Goal: Information Seeking & Learning: Check status

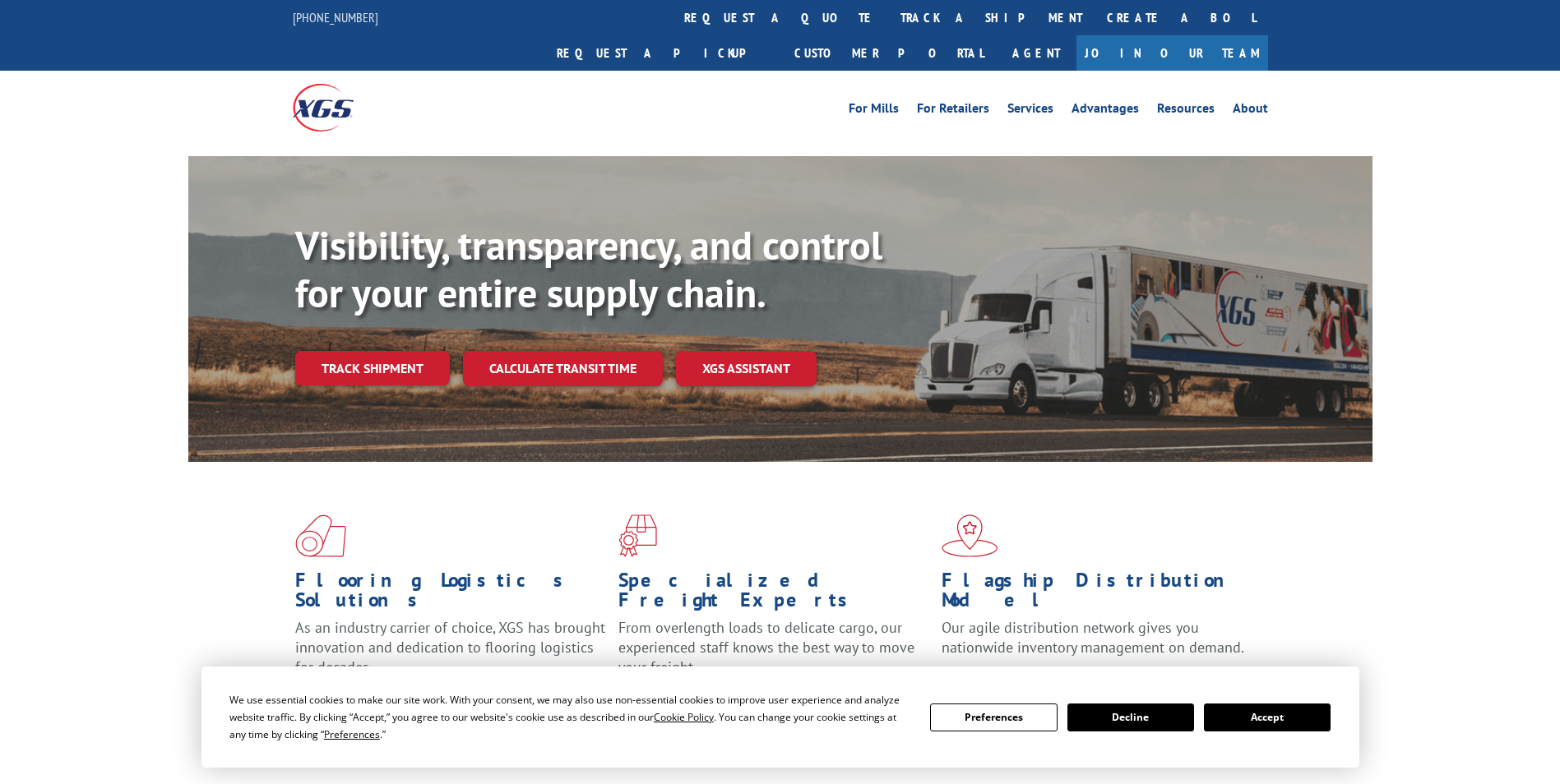
click at [415, 354] on div "Visibility, transparency, and control for your entire supply chain. Track shipm…" at bounding box center [834, 336] width 1077 height 229
click at [414, 351] on link "Track shipment" at bounding box center [372, 368] width 154 height 35
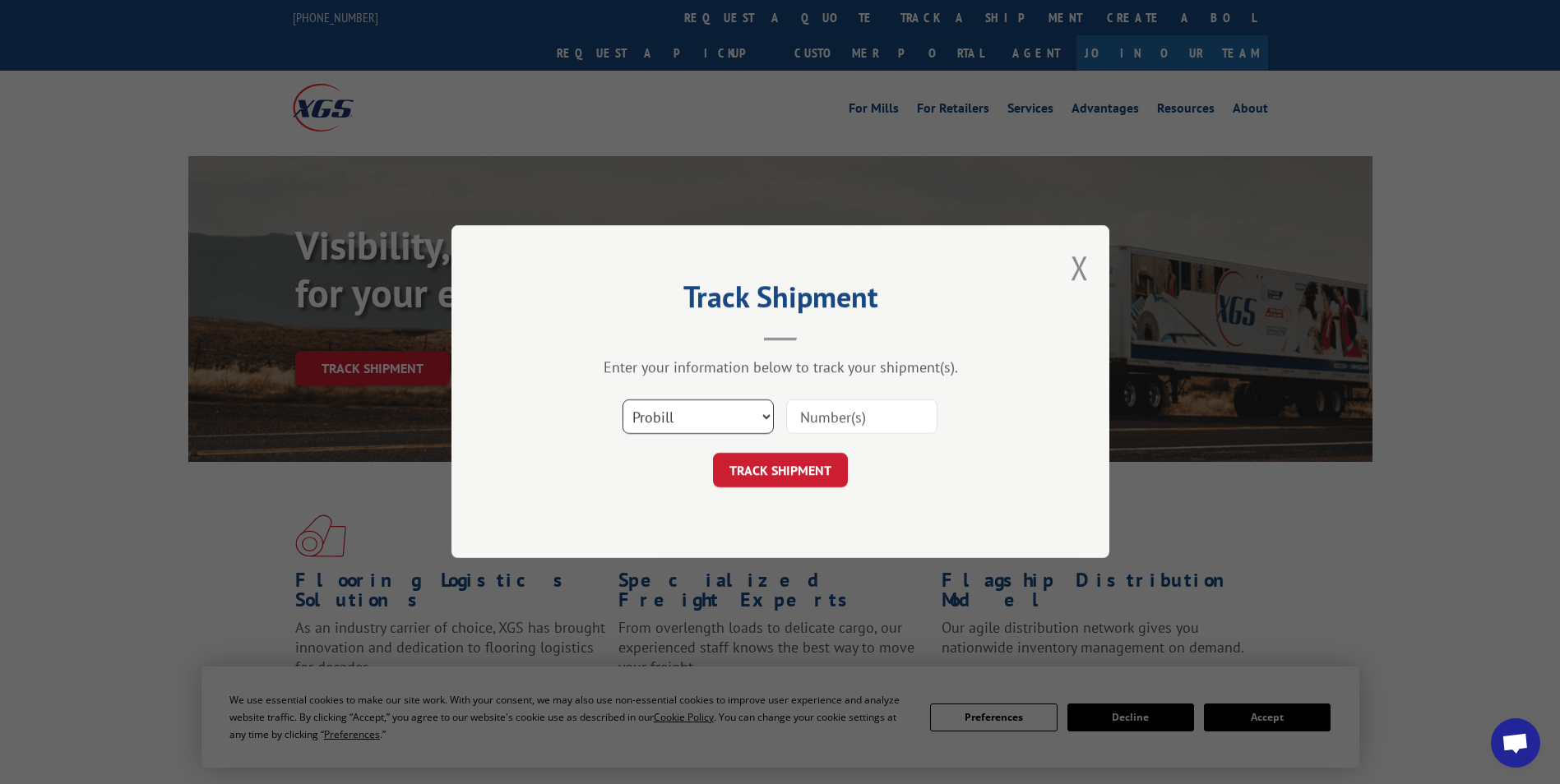
click at [695, 416] on select "Select category... Probill BOL PO" at bounding box center [698, 418] width 152 height 35
select select "bol"
click at [622, 401] on select "Select category... Probill BOL PO" at bounding box center [698, 418] width 152 height 35
click at [837, 428] on input at bounding box center [862, 418] width 152 height 35
paste input "5499637"
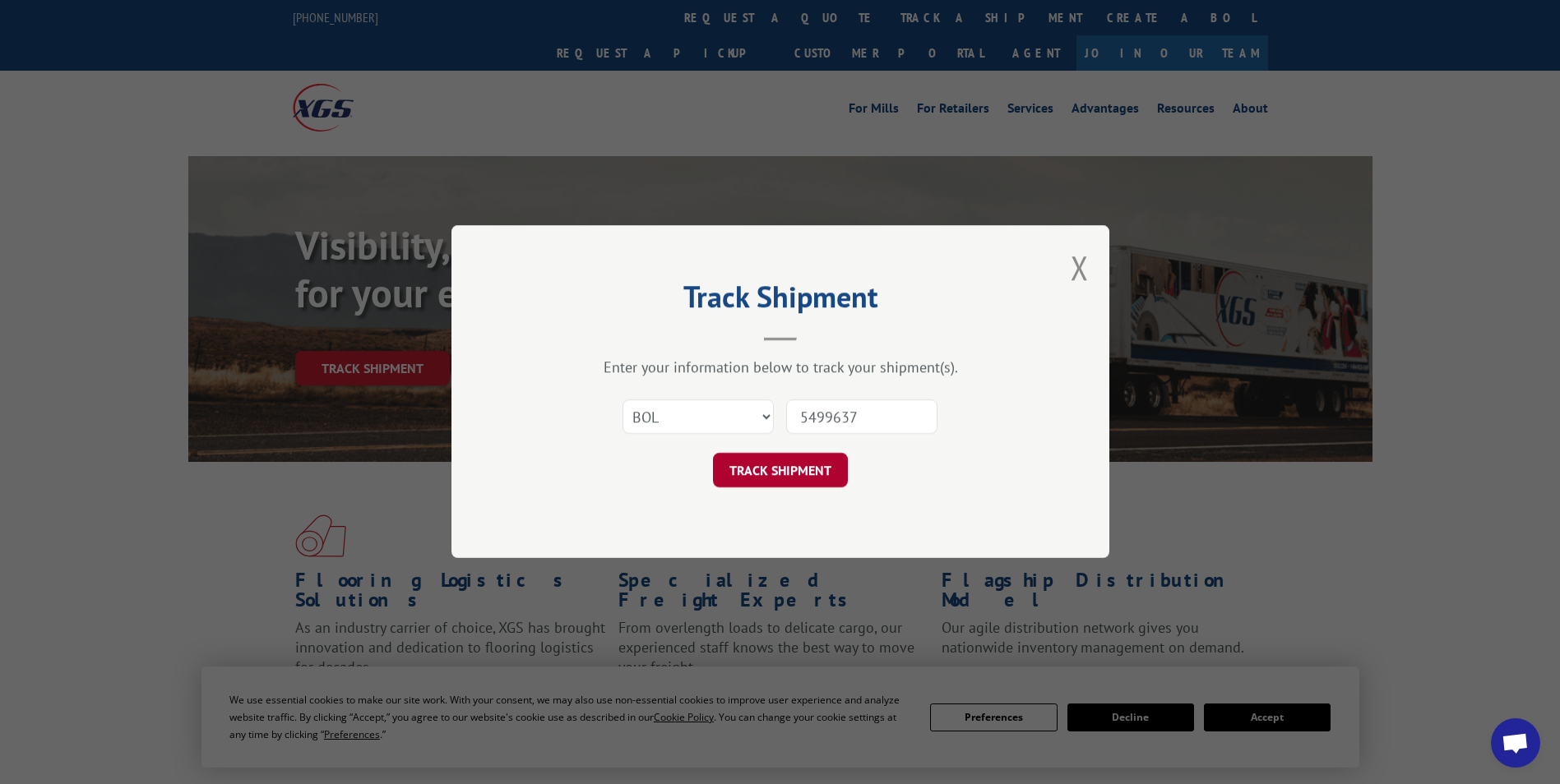
type input "5499637"
click at [777, 476] on button "TRACK SHIPMENT" at bounding box center [780, 471] width 135 height 35
